Goal: Task Accomplishment & Management: Manage account settings

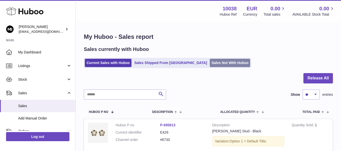
click at [210, 64] on link "Sales Not With Huboo" at bounding box center [230, 63] width 40 height 8
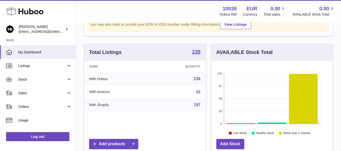
scroll to position [42, 0]
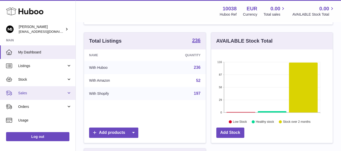
click at [39, 94] on span "Sales" at bounding box center [42, 93] width 48 height 5
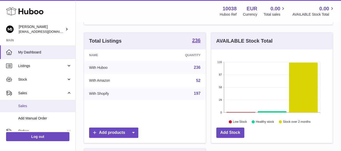
click at [28, 111] on link "Sales" at bounding box center [38, 106] width 76 height 12
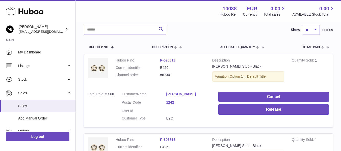
scroll to position [84, 0]
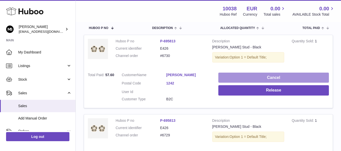
click at [230, 76] on button "Cancel" at bounding box center [274, 78] width 111 height 10
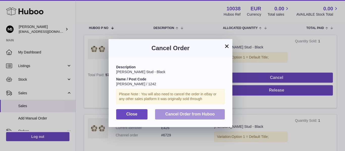
click at [183, 114] on span "Cancel Order from Huboo" at bounding box center [190, 114] width 50 height 4
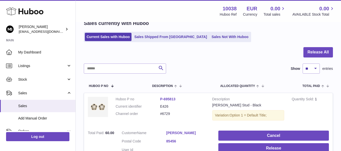
scroll to position [0, 0]
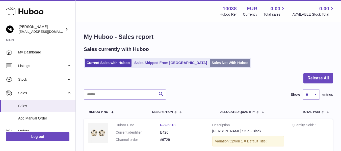
click at [210, 61] on link "Sales Not With Huboo" at bounding box center [230, 63] width 40 height 8
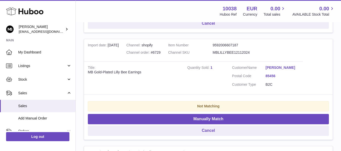
scroll to position [210, 0]
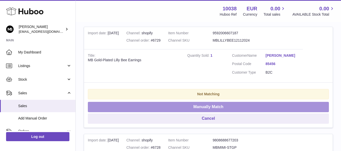
click at [207, 112] on button "Manually Match" at bounding box center [208, 107] width 241 height 10
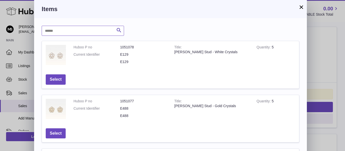
click at [73, 32] on input "text" at bounding box center [83, 31] width 82 height 10
click at [119, 32] on icon "submit" at bounding box center [119, 30] width 6 height 6
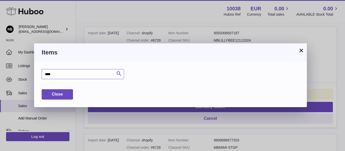
drag, startPoint x: 72, startPoint y: 73, endPoint x: 29, endPoint y: 70, distance: 43.3
click at [29, 70] on div "× Items **** Search Huboo P no Title Quantity Action Close" at bounding box center [172, 75] width 345 height 151
type input "***"
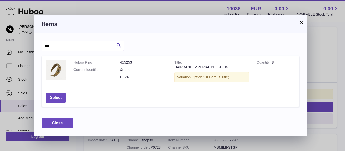
click at [300, 25] on button "×" at bounding box center [301, 22] width 6 height 6
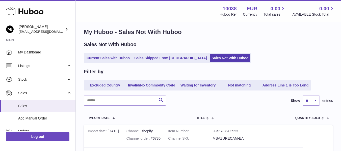
scroll to position [0, 0]
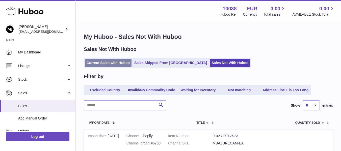
click at [97, 65] on link "Current Sales with Huboo" at bounding box center [108, 63] width 47 height 8
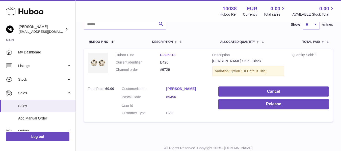
scroll to position [84, 0]
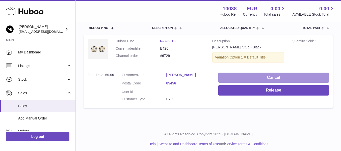
click at [235, 75] on button "Cancel" at bounding box center [274, 78] width 111 height 10
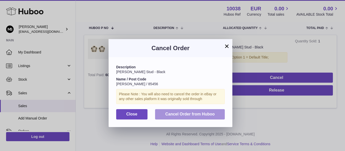
click at [180, 117] on button "Cancel Order from Huboo" at bounding box center [190, 114] width 70 height 10
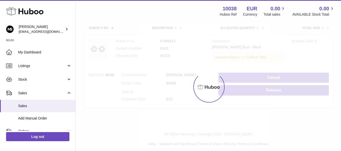
scroll to position [8, 0]
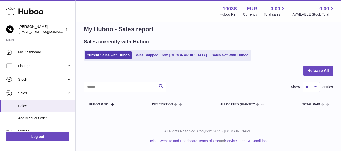
click at [194, 28] on h1 "My Huboo - Sales report" at bounding box center [208, 29] width 249 height 8
click at [193, 32] on h1 "My Huboo - Sales report" at bounding box center [208, 29] width 249 height 8
